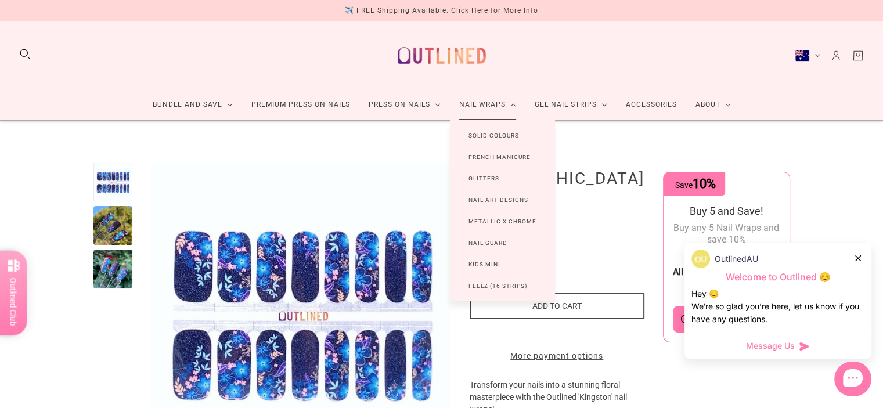
click at [487, 103] on link "Nail Wraps" at bounding box center [487, 104] width 75 height 31
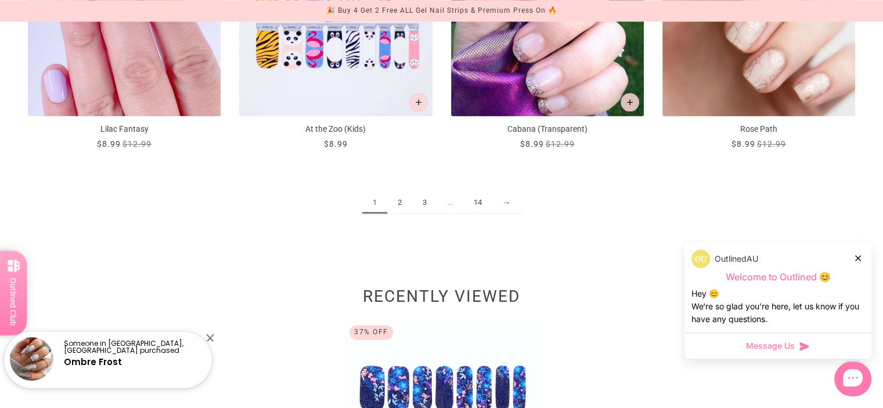
scroll to position [1568, 0]
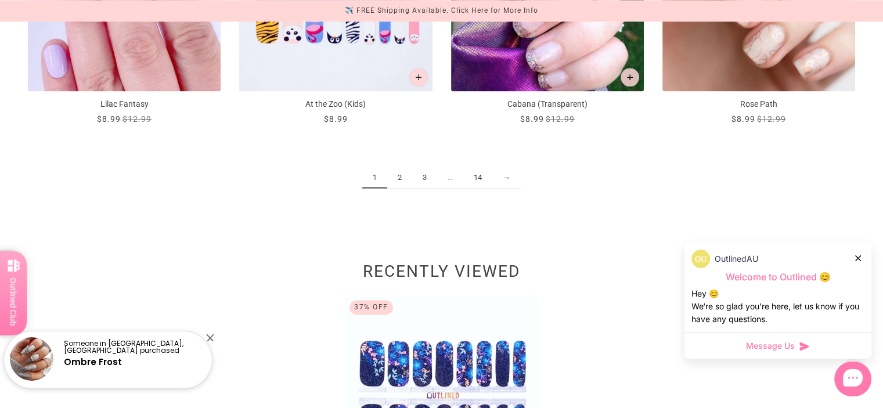
click at [401, 178] on link "2" at bounding box center [399, 177] width 25 height 21
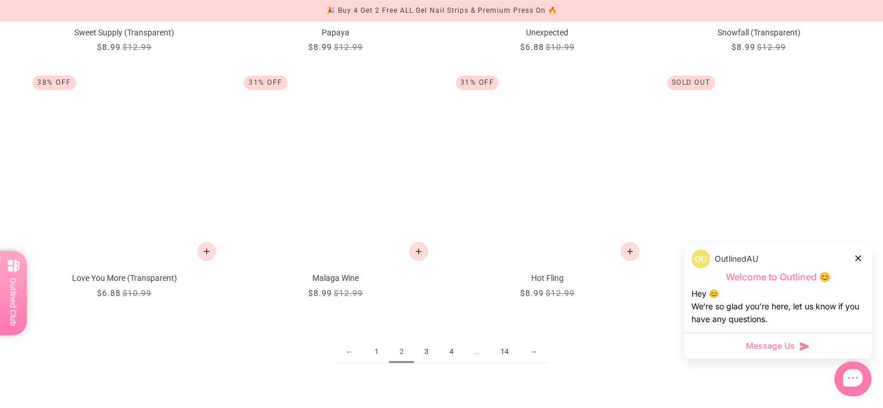
scroll to position [1510, 0]
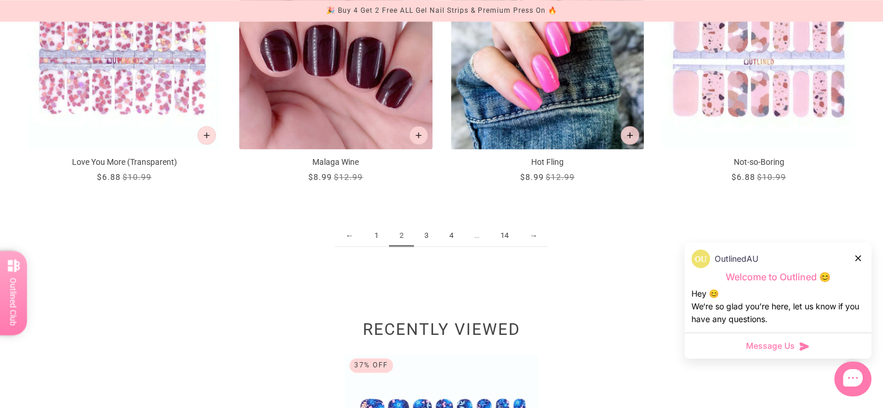
click at [423, 235] on link "3" at bounding box center [426, 235] width 25 height 21
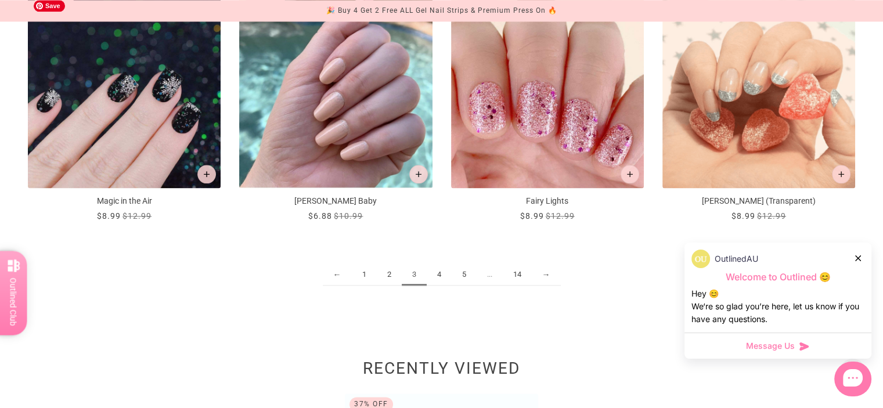
scroll to position [1568, 0]
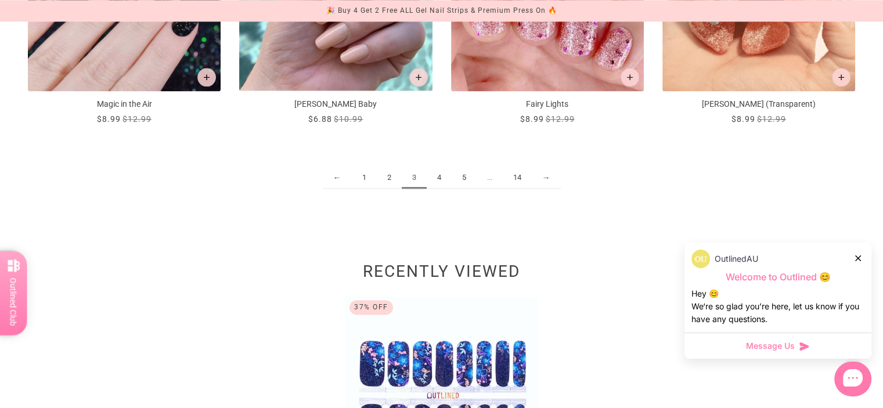
click at [438, 176] on link "4" at bounding box center [439, 177] width 25 height 21
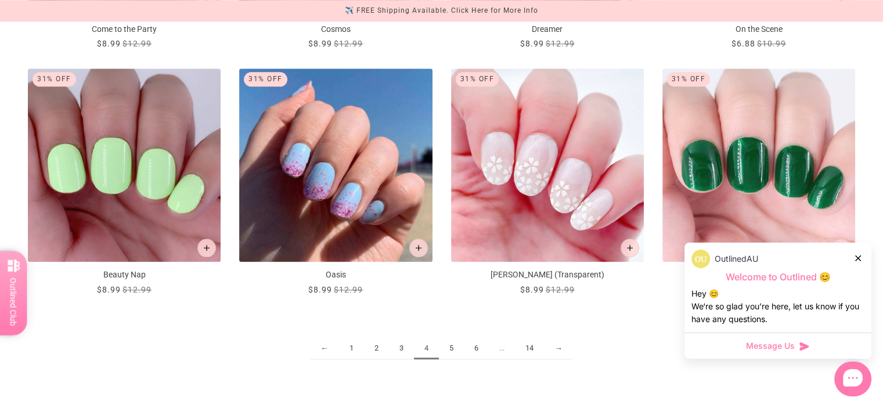
scroll to position [1452, 0]
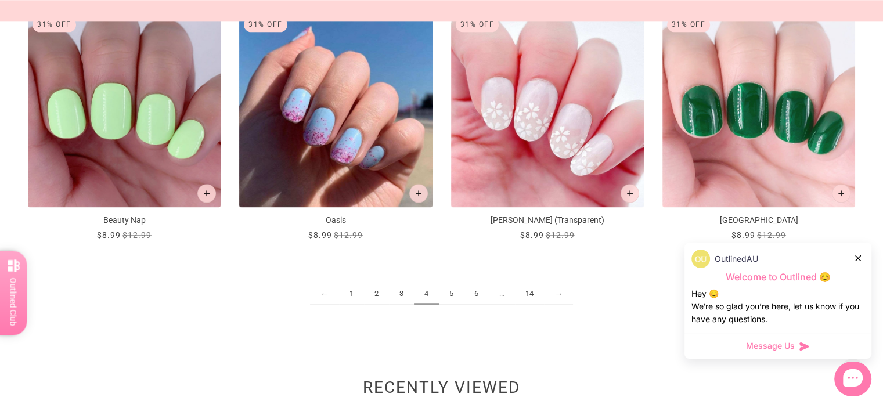
click at [451, 295] on link "5" at bounding box center [451, 293] width 25 height 21
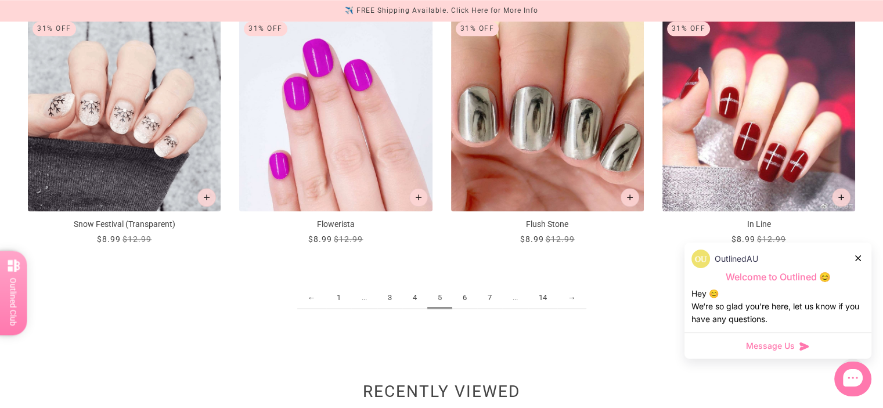
scroll to position [1452, 0]
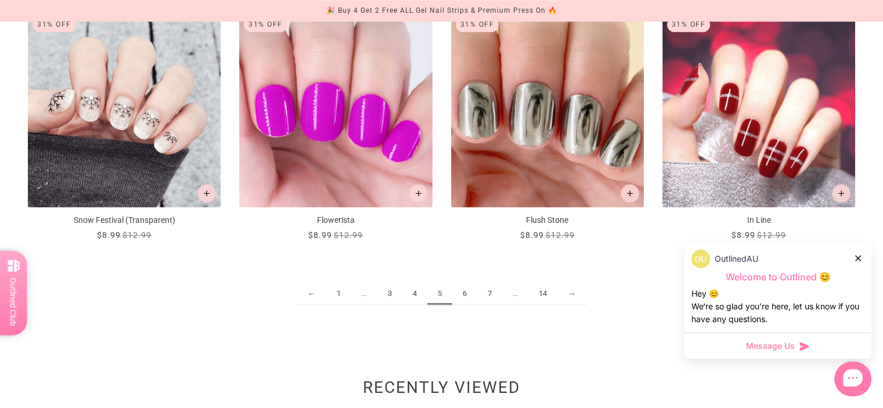
click at [469, 294] on link "6" at bounding box center [464, 293] width 25 height 21
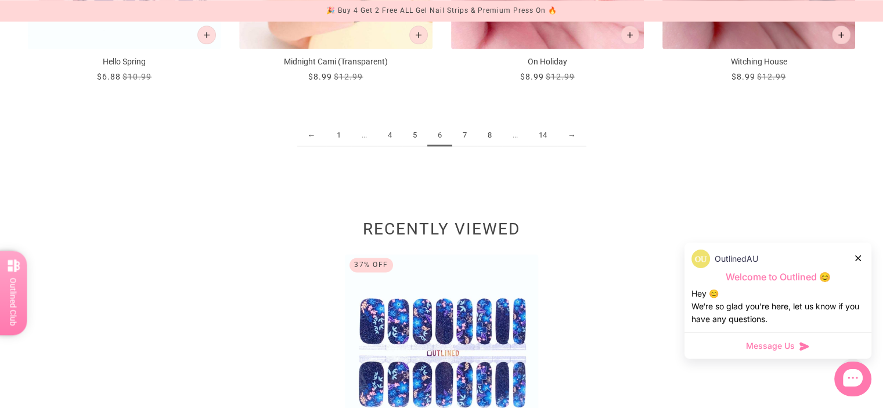
scroll to position [1626, 0]
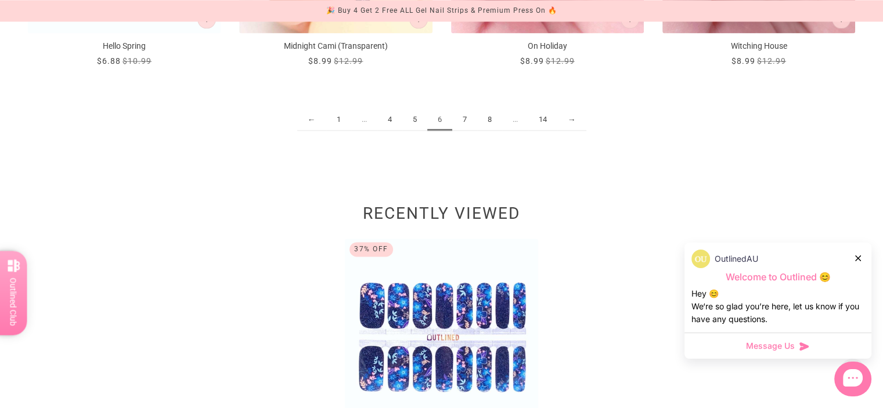
click at [468, 120] on link "7" at bounding box center [464, 119] width 25 height 21
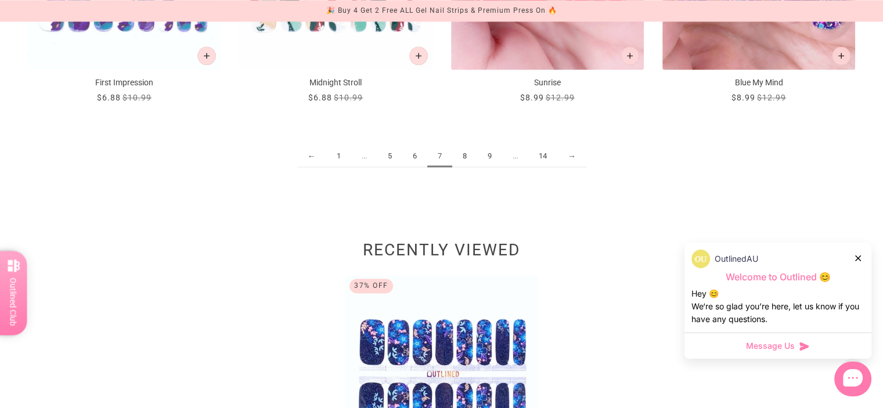
scroll to position [1626, 0]
